Goal: Book appointment/travel/reservation

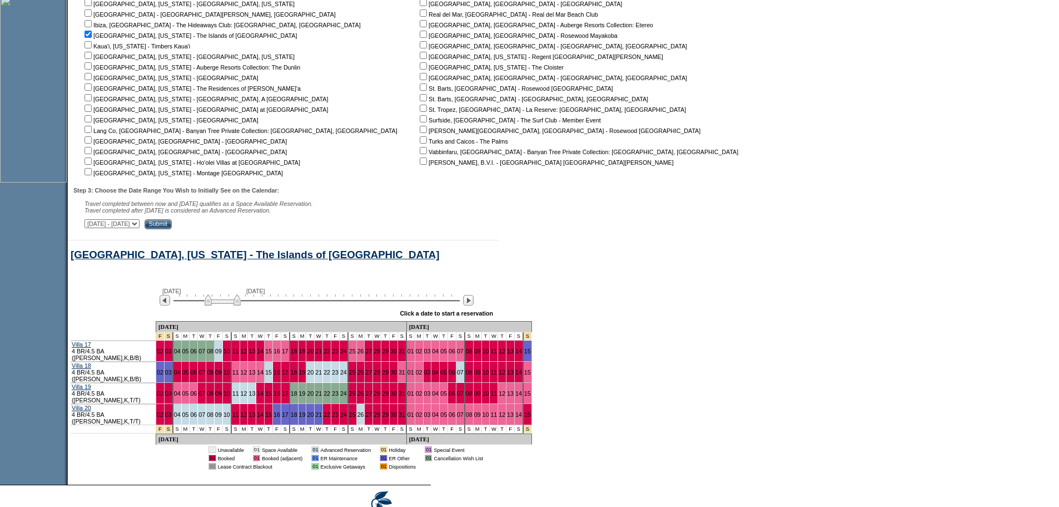
scroll to position [407, 0]
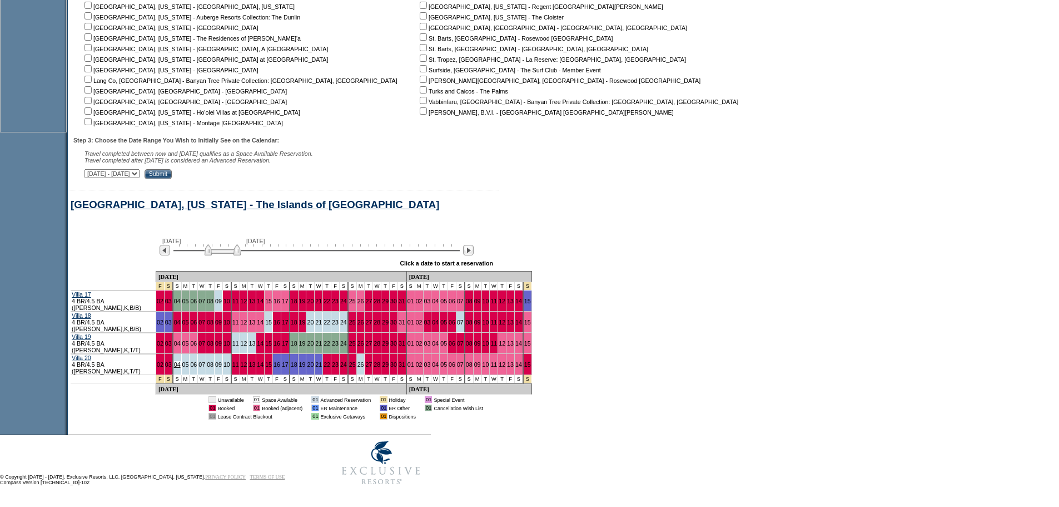
click at [180, 361] on link "04" at bounding box center [177, 364] width 7 height 7
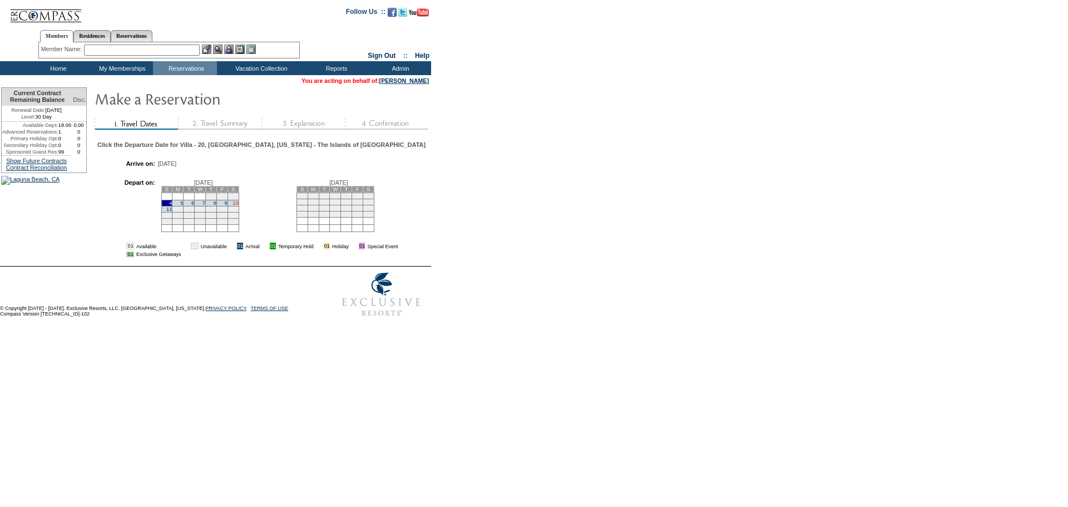
click at [238, 206] on link "10" at bounding box center [235, 203] width 6 height 6
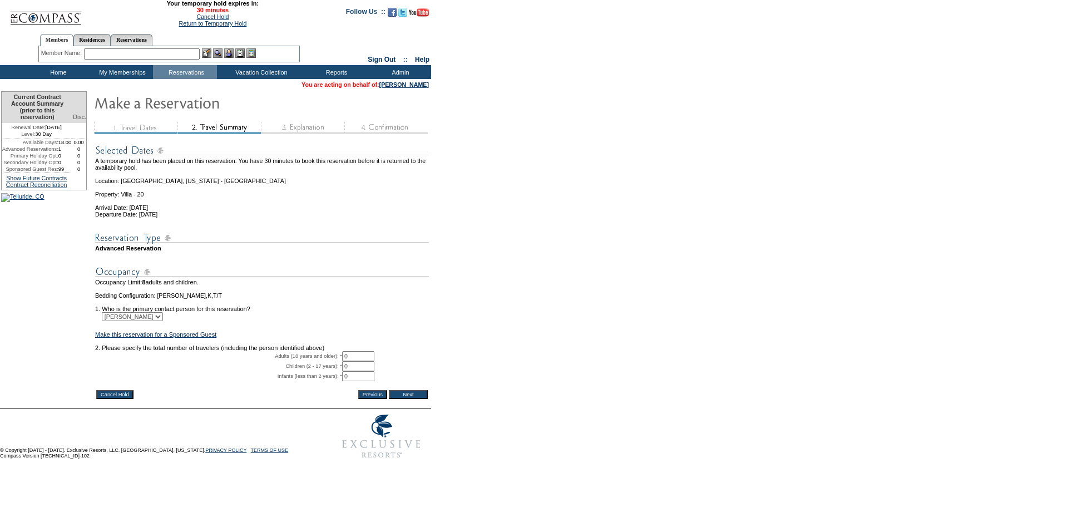
click at [374, 361] on input "0" at bounding box center [358, 356] width 32 height 10
type input "2"
click at [423, 399] on input "Next" at bounding box center [408, 394] width 39 height 9
